Goal: Task Accomplishment & Management: Complete application form

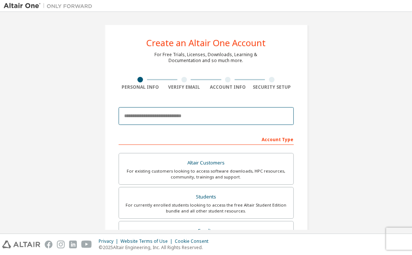
click at [221, 118] on input "email" at bounding box center [206, 116] width 175 height 18
type input "**********"
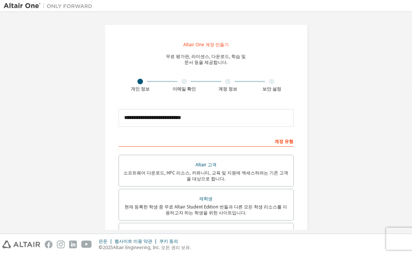
click at [360, 165] on div "**********" at bounding box center [206, 212] width 405 height 393
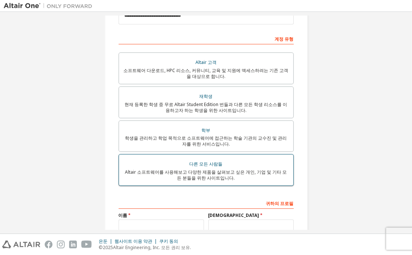
scroll to position [111, 0]
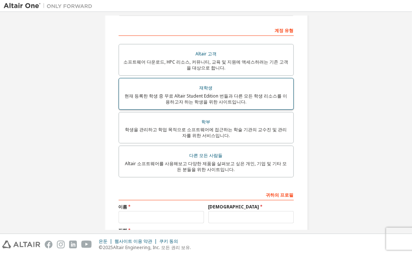
click at [206, 93] on font "현재 등록한 학생 중 무료 Altair Student Edition 번들과 다른 모든 학생 리소스를 이용하고자 하는 학생을 위한 사이트입니다." at bounding box center [206, 99] width 163 height 12
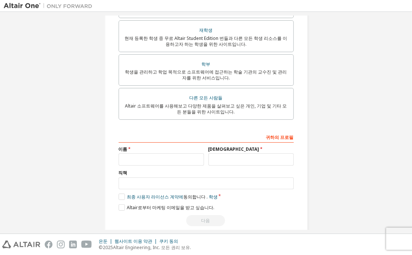
scroll to position [180, 0]
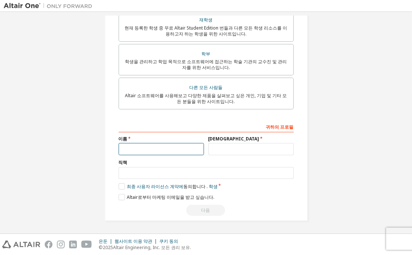
click at [151, 149] on input "text" at bounding box center [161, 149] width 85 height 12
type input "**"
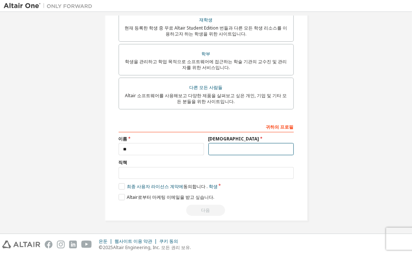
click at [228, 150] on input "text" at bounding box center [250, 149] width 85 height 12
type input "*"
click at [119, 186] on label "최종 사용자 라이선스 계약에 동의합니다 . 학생" at bounding box center [168, 186] width 99 height 6
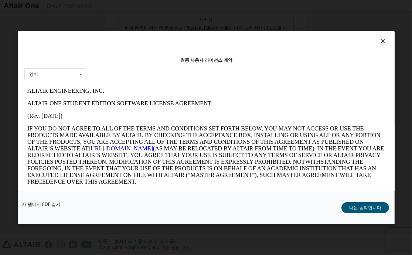
scroll to position [0, 0]
click at [361, 207] on font "나는 동의합니다" at bounding box center [365, 207] width 32 height 6
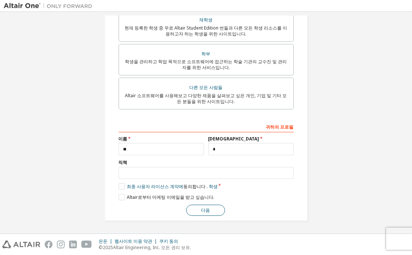
click at [210, 211] on button "다음" at bounding box center [205, 210] width 39 height 11
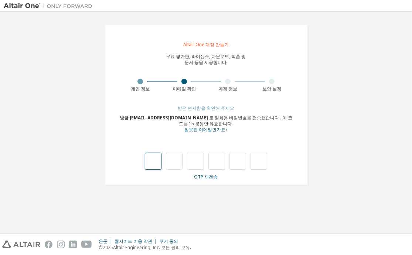
click at [154, 162] on input "text" at bounding box center [153, 161] width 17 height 17
click at [154, 159] on input "text" at bounding box center [153, 161] width 17 height 17
click at [175, 164] on input "text" at bounding box center [174, 161] width 17 height 17
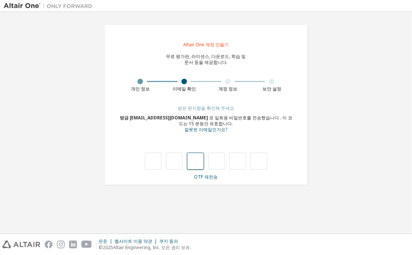
click at [194, 158] on input "text" at bounding box center [195, 161] width 17 height 17
click at [159, 159] on input "text" at bounding box center [153, 161] width 17 height 17
type input "*"
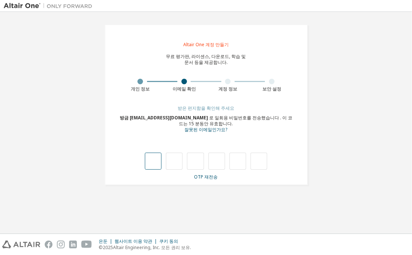
type input "*"
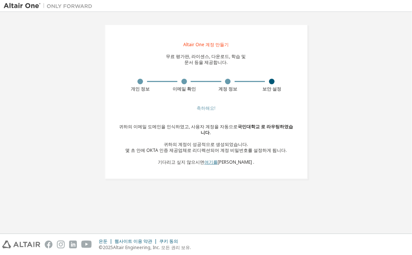
click at [214, 159] on font "여기를" at bounding box center [210, 162] width 13 height 6
